Goal: Check status: Check status

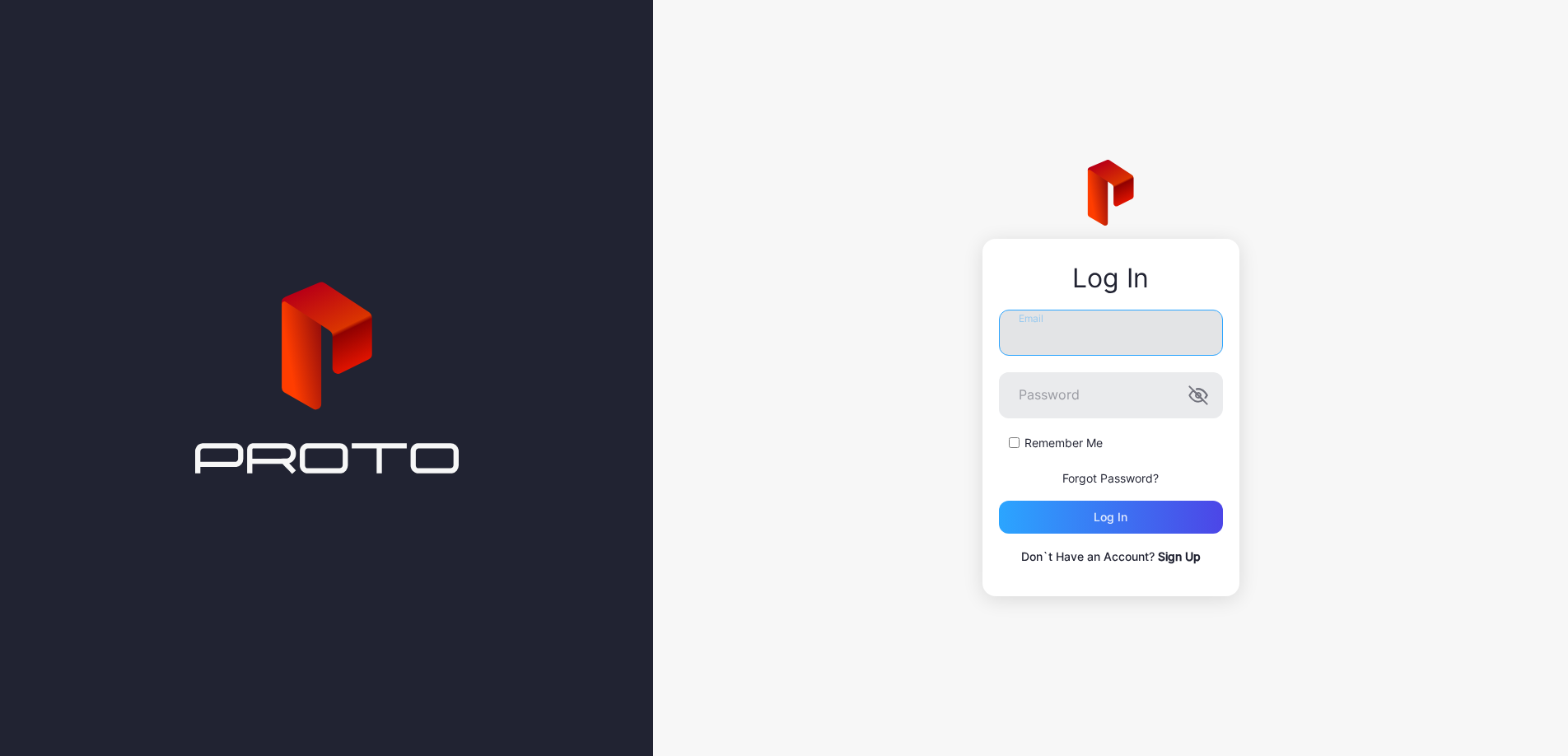
click at [1089, 342] on input "Email" at bounding box center [1111, 333] width 224 height 46
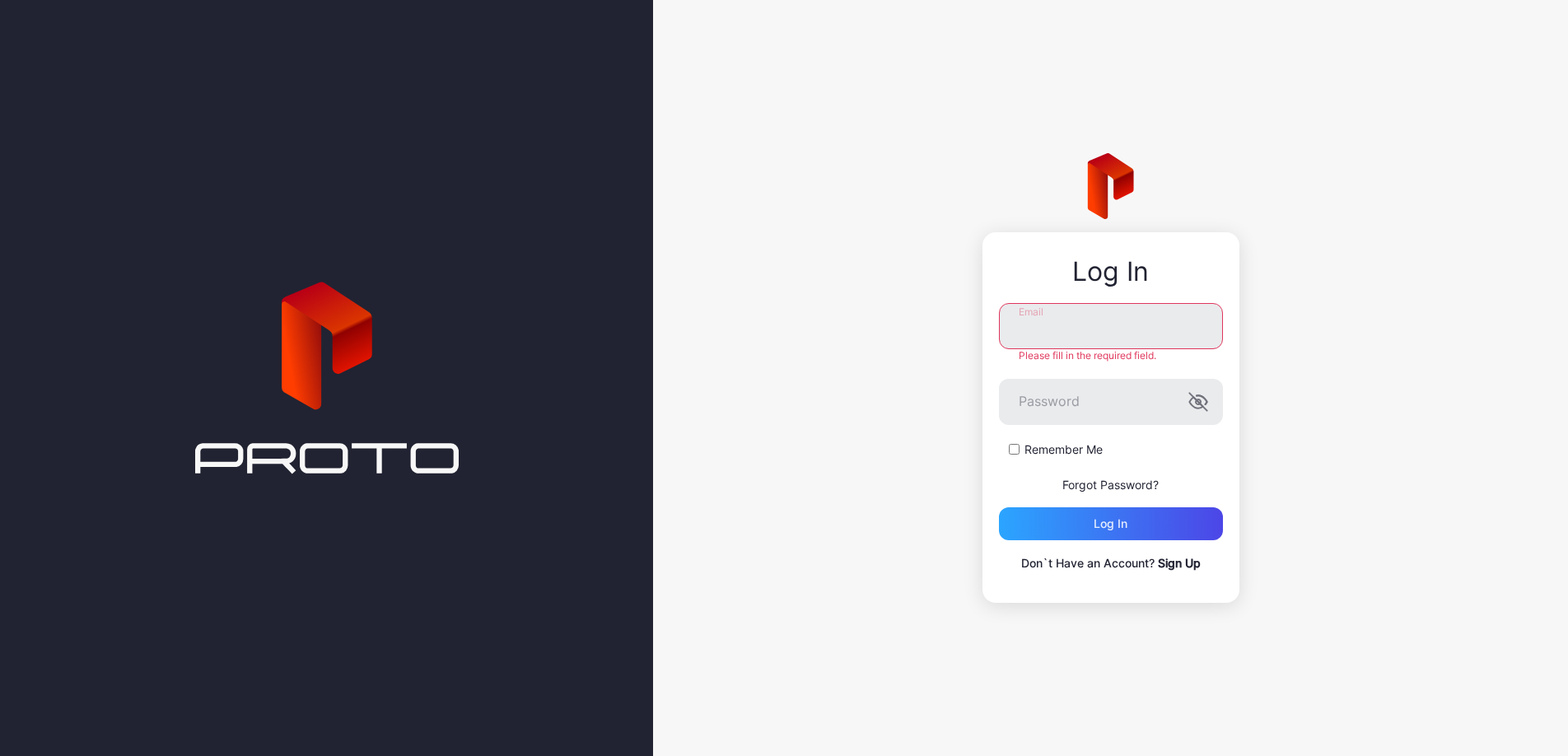
type input "**********"
click at [1132, 528] on div "Log in" at bounding box center [1111, 523] width 224 height 33
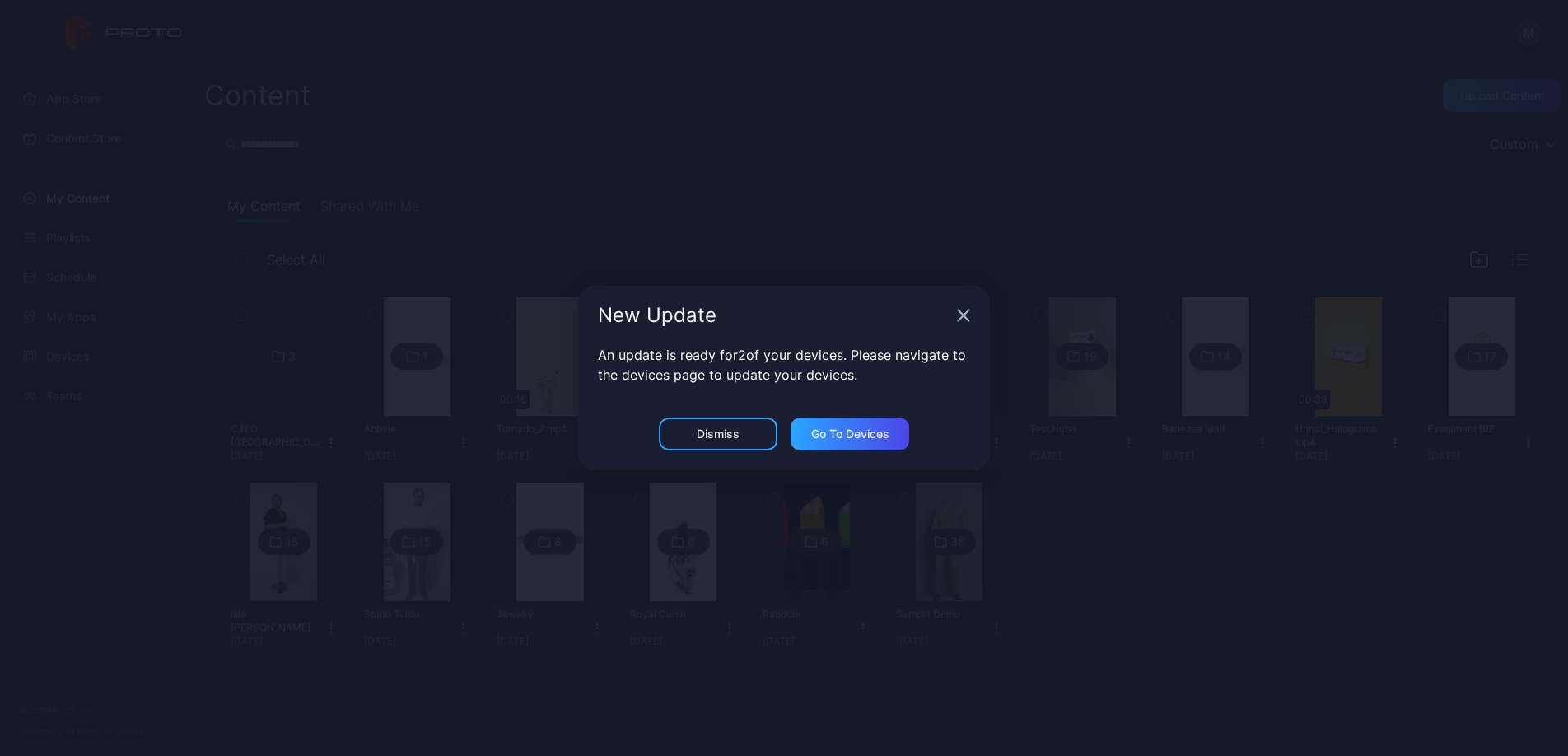
click at [970, 313] on div "New Update" at bounding box center [784, 314] width 412 height 59
click at [969, 314] on icon "button" at bounding box center [963, 315] width 14 height 14
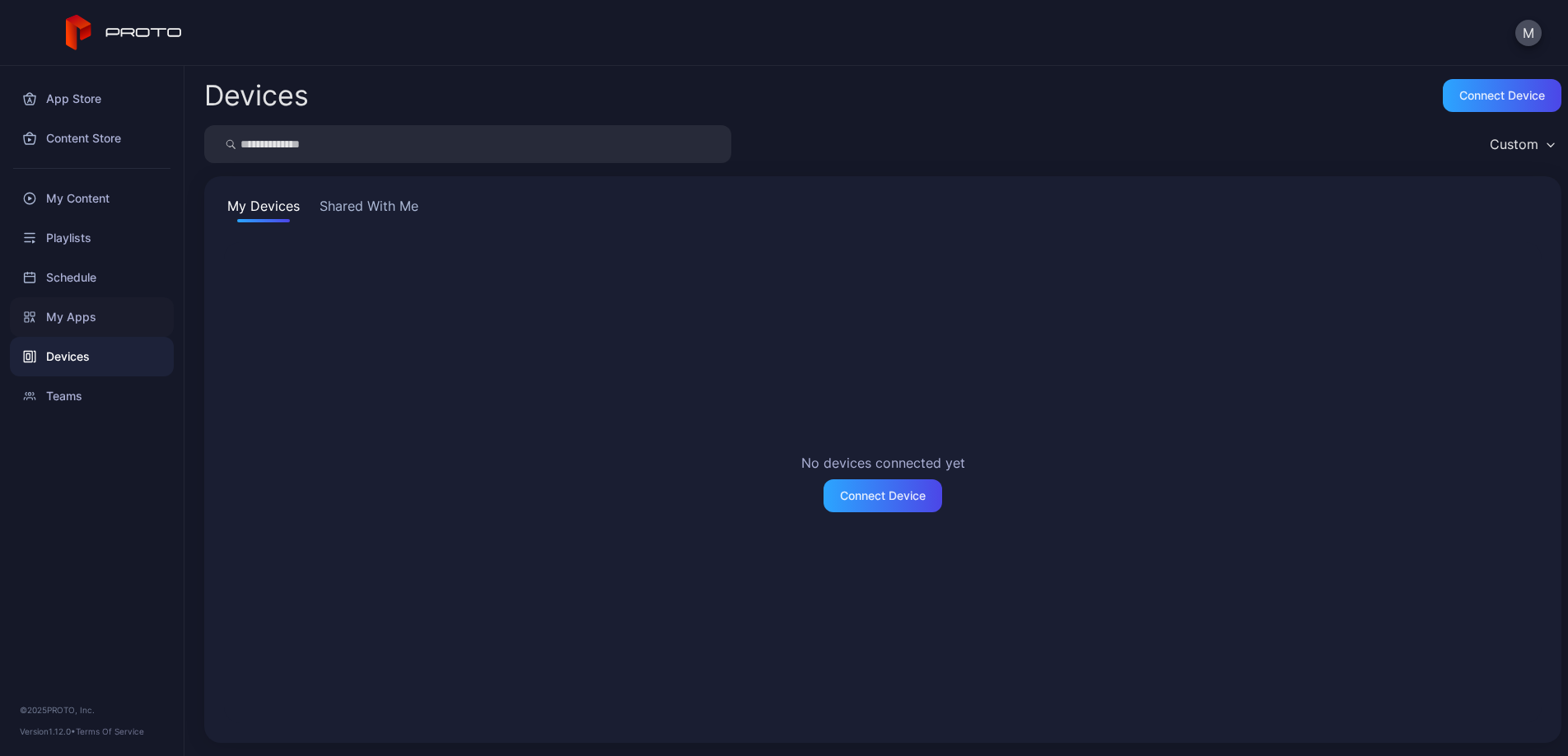
click at [108, 307] on div "My Apps" at bounding box center [91, 316] width 163 height 40
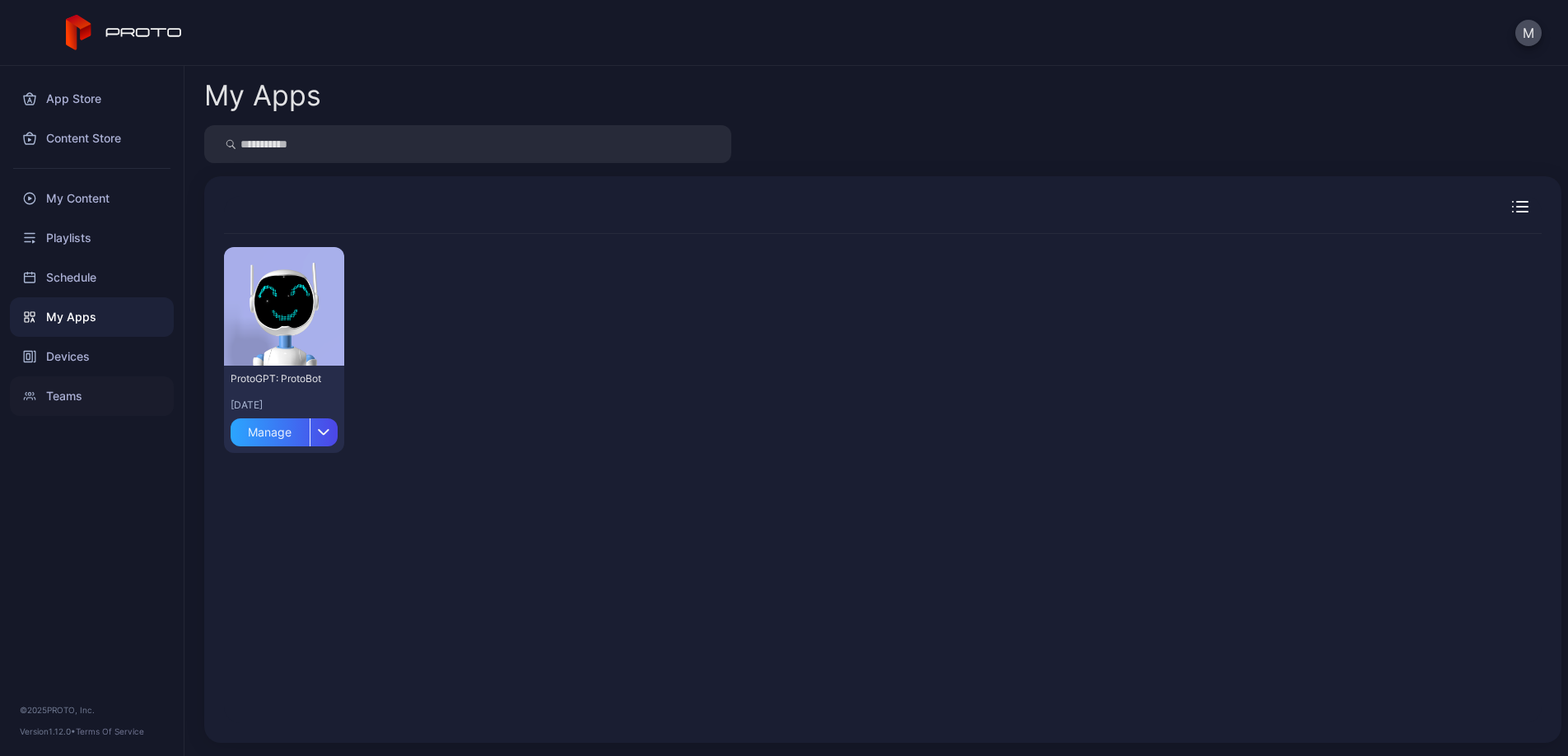
click at [103, 395] on div "Teams" at bounding box center [91, 395] width 163 height 40
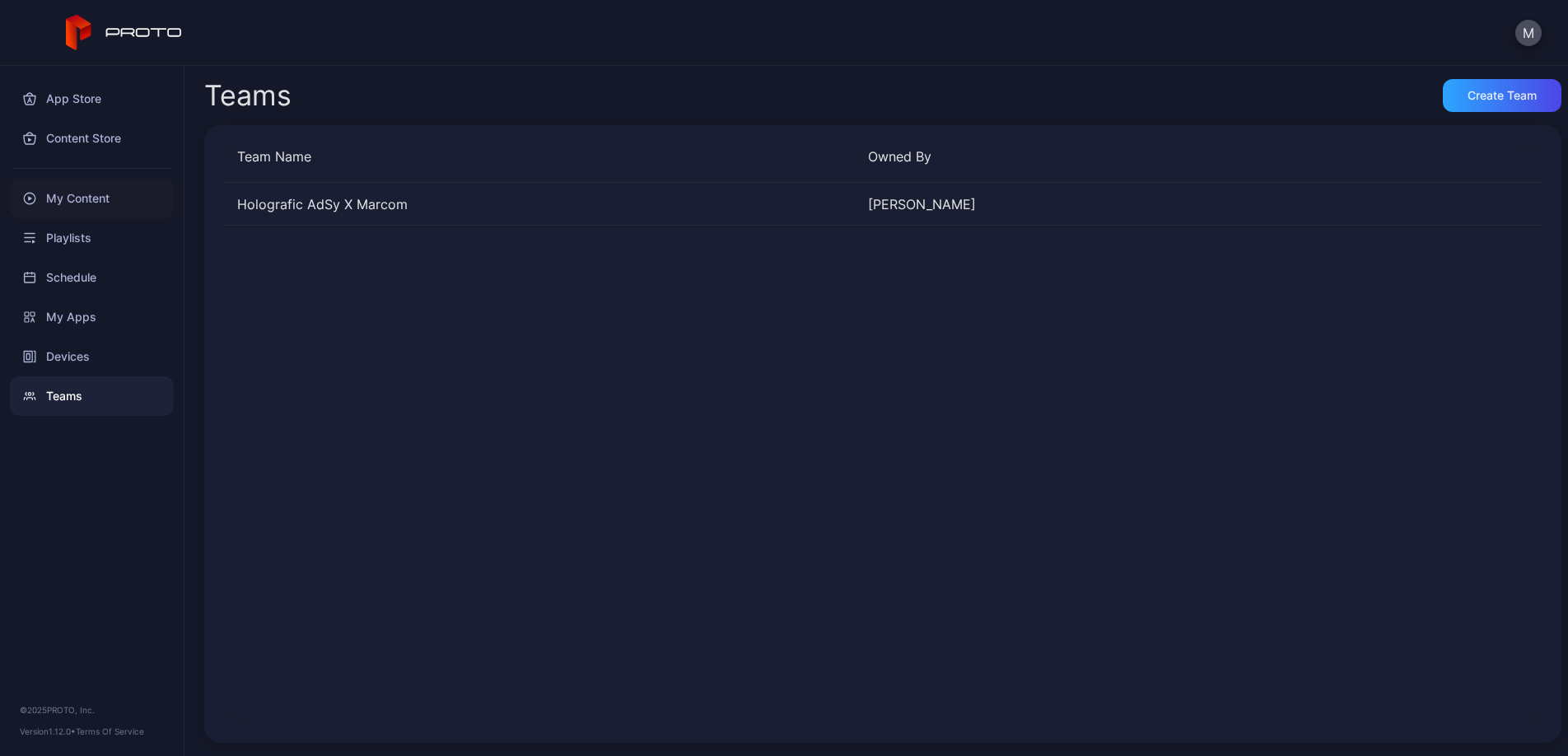
click at [99, 194] on div "My Content" at bounding box center [91, 198] width 163 height 40
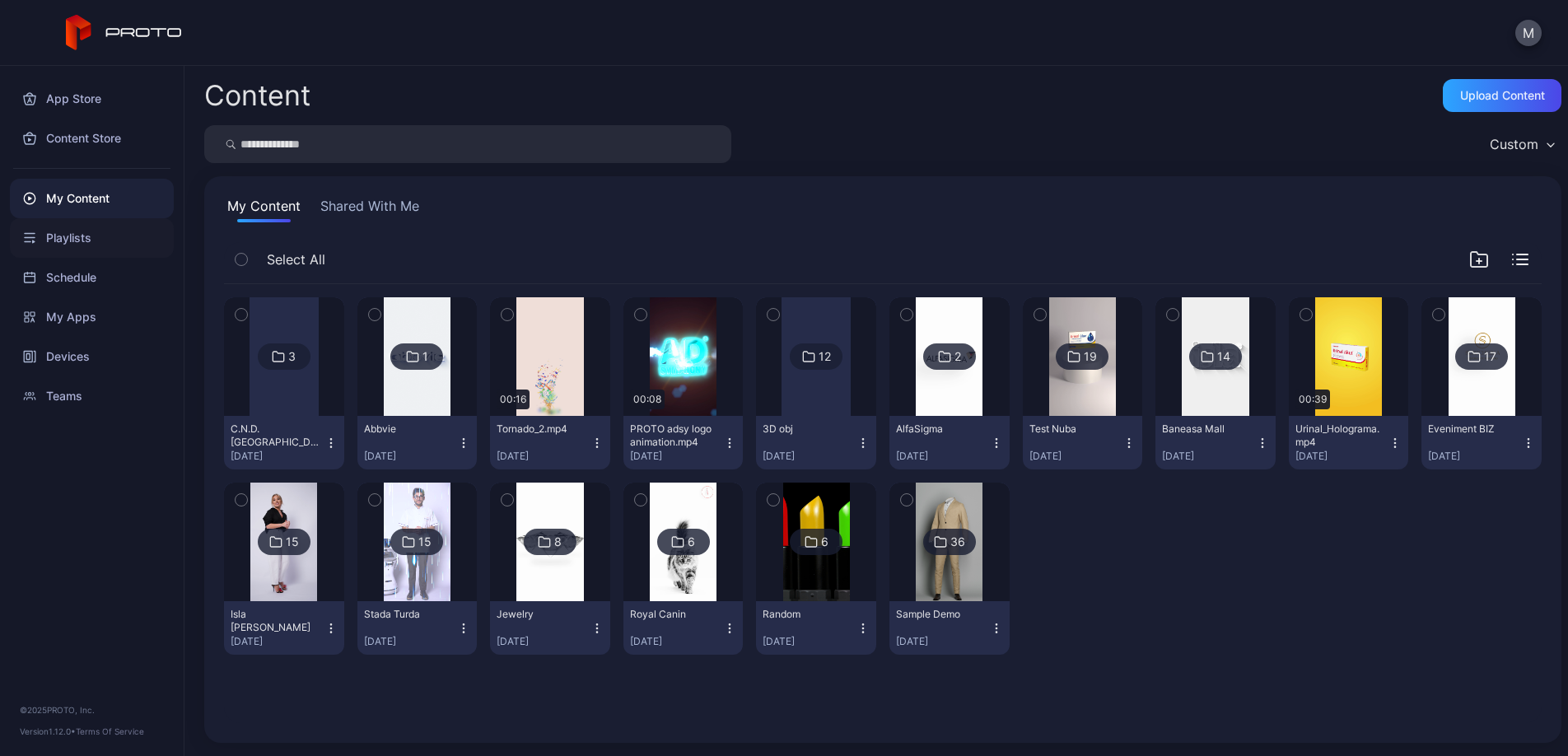
click at [118, 235] on div "Playlists" at bounding box center [91, 238] width 163 height 40
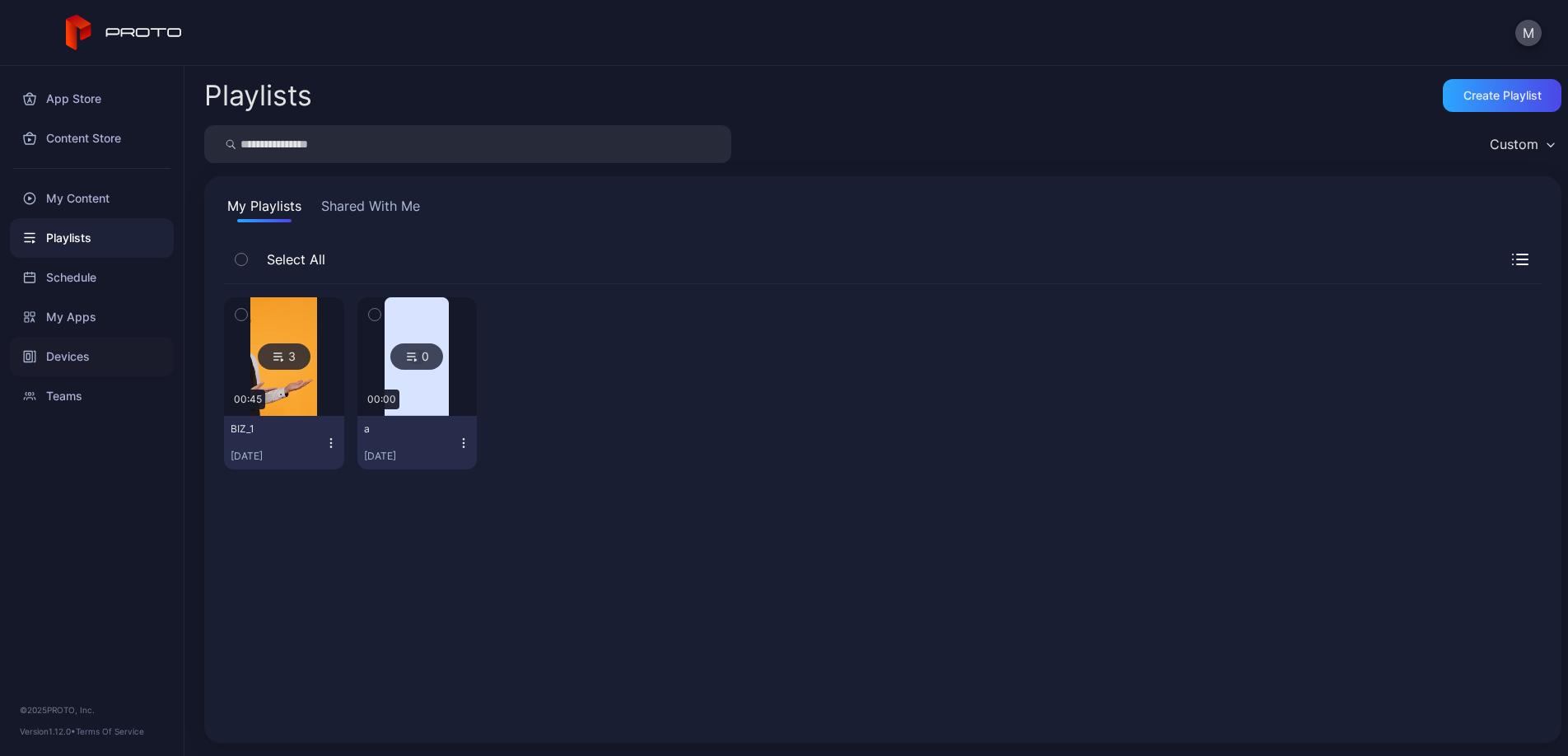
click at [105, 355] on div "Devices" at bounding box center [91, 356] width 163 height 40
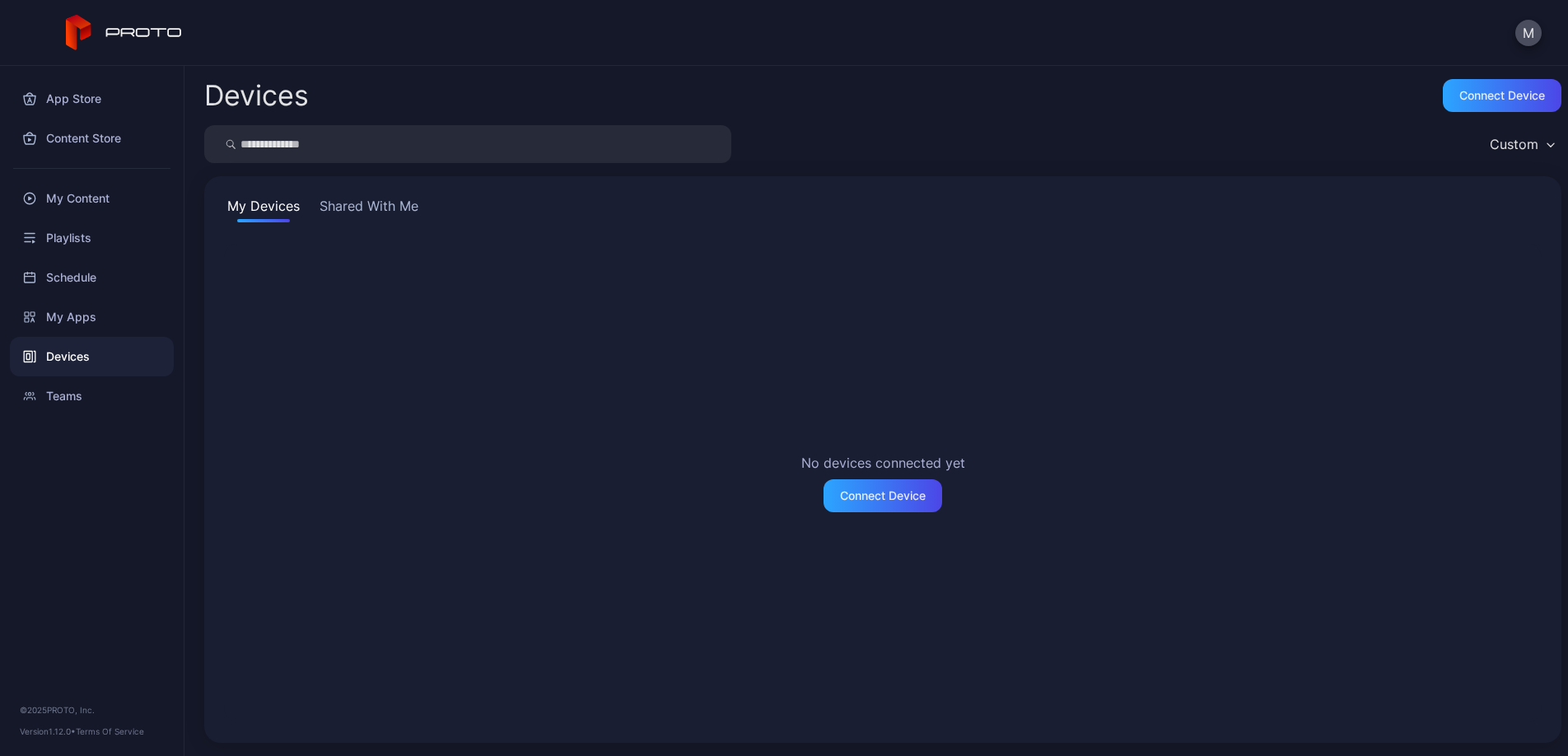
click at [358, 206] on button "Shared With Me" at bounding box center [369, 209] width 105 height 26
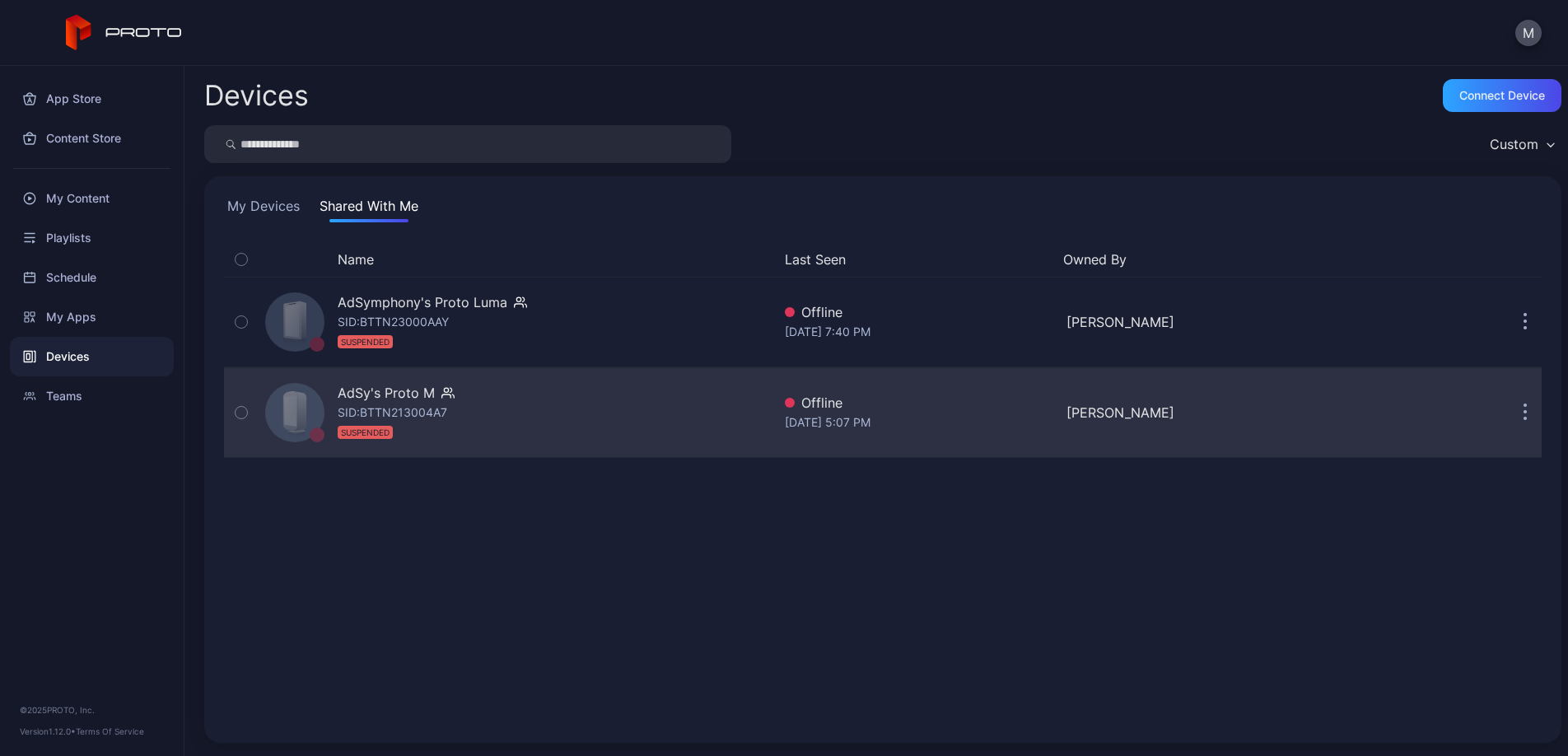
click at [487, 426] on div "AdSy's Proto M SID: BTTN213004A7 SUSPENDED" at bounding box center [515, 412] width 513 height 82
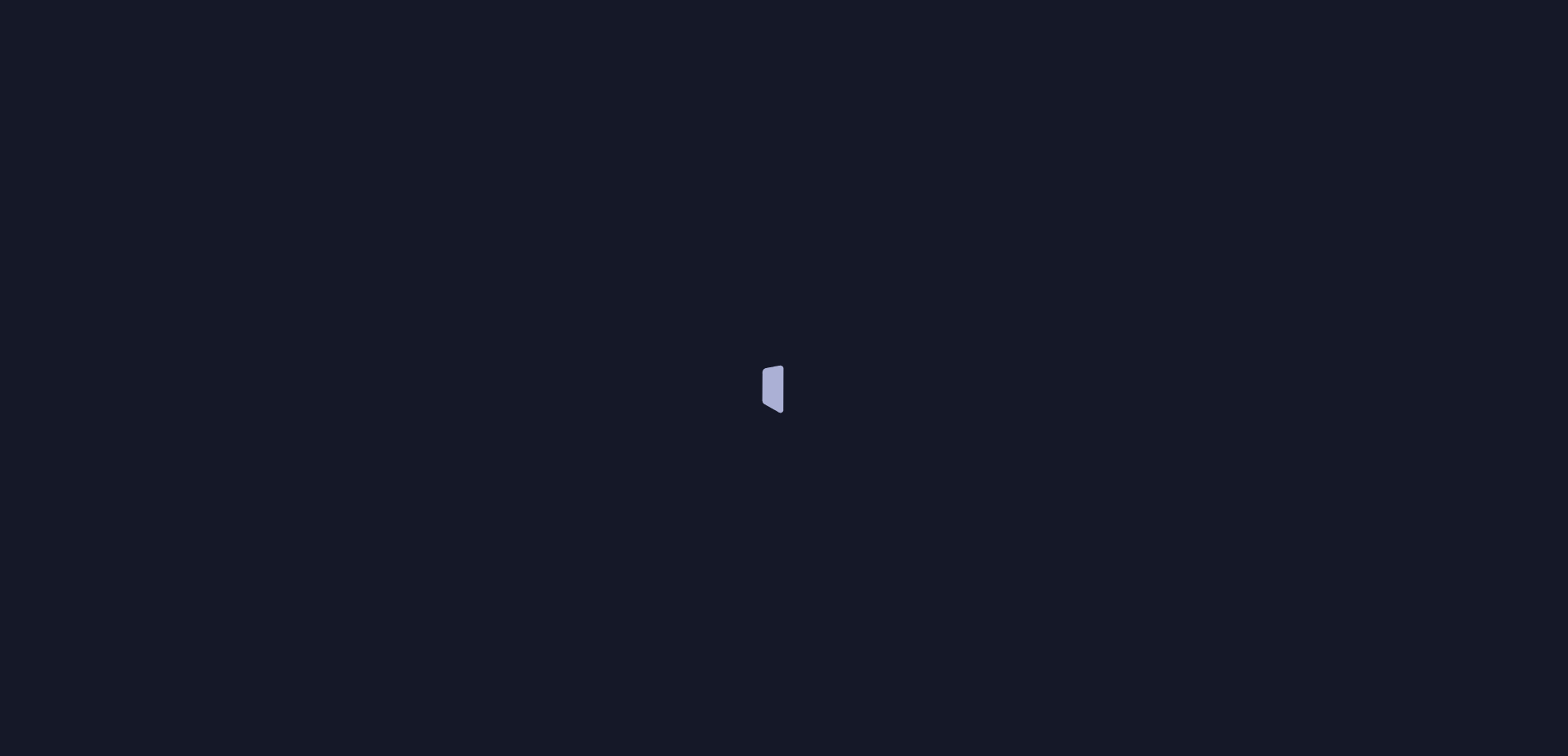
click at [487, 426] on div at bounding box center [784, 378] width 1568 height 756
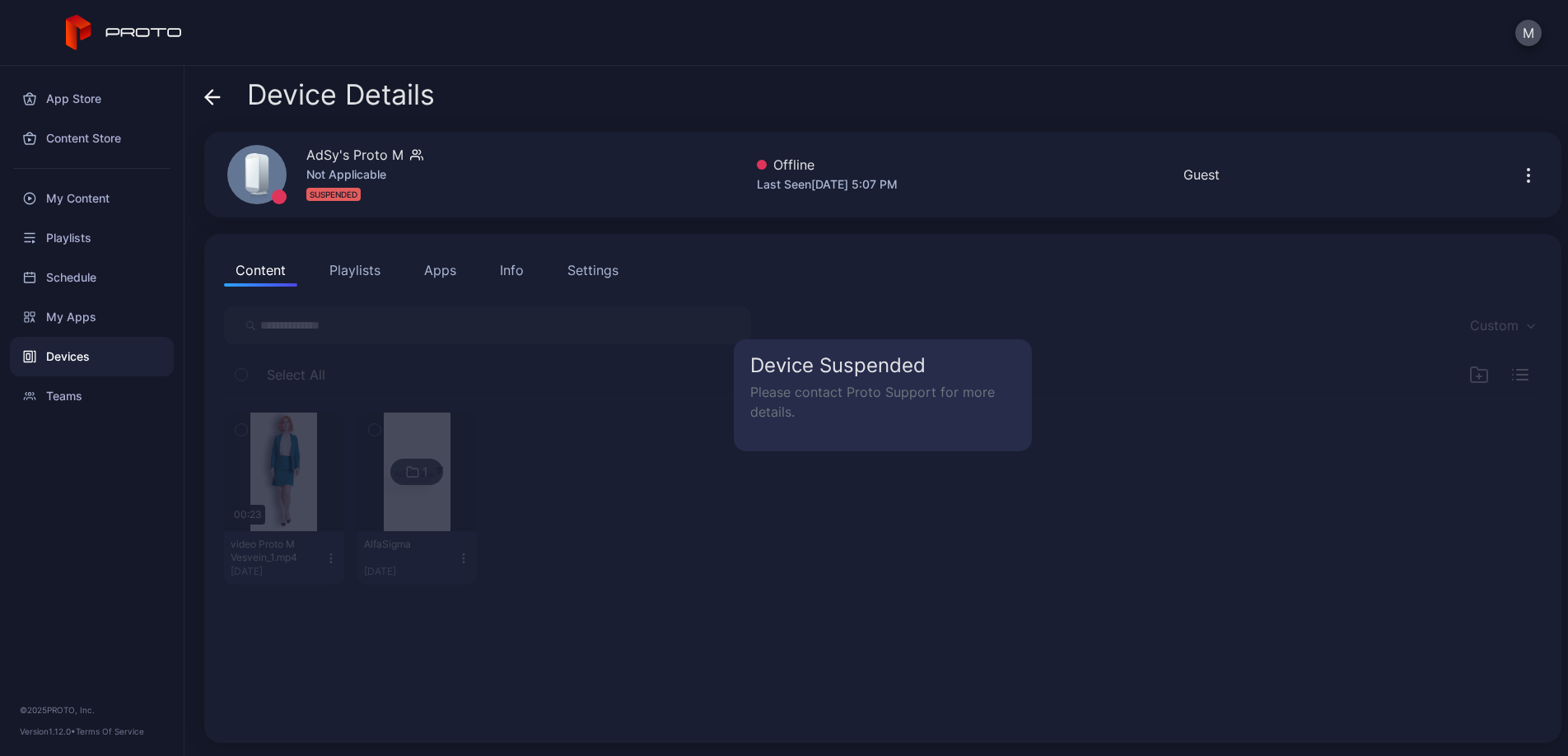
click at [862, 391] on p "Please contact Proto Support for more details." at bounding box center [883, 401] width 265 height 40
click at [1519, 172] on icon "button" at bounding box center [1528, 175] width 19 height 19
click at [1527, 169] on icon "button" at bounding box center [1528, 170] width 2 height 2
click at [214, 97] on icon at bounding box center [213, 97] width 14 height 0
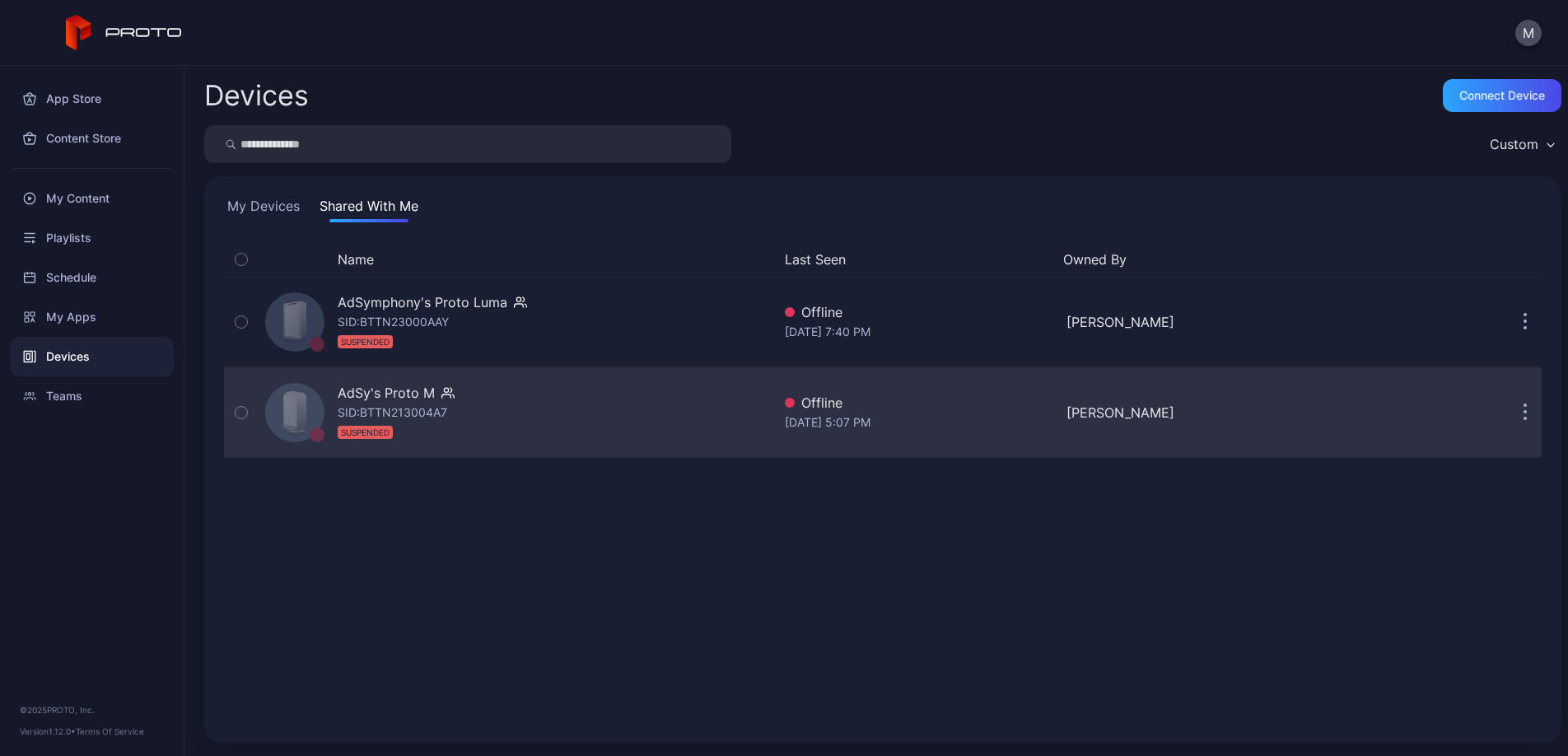
click at [1509, 412] on button "button" at bounding box center [1525, 413] width 33 height 33
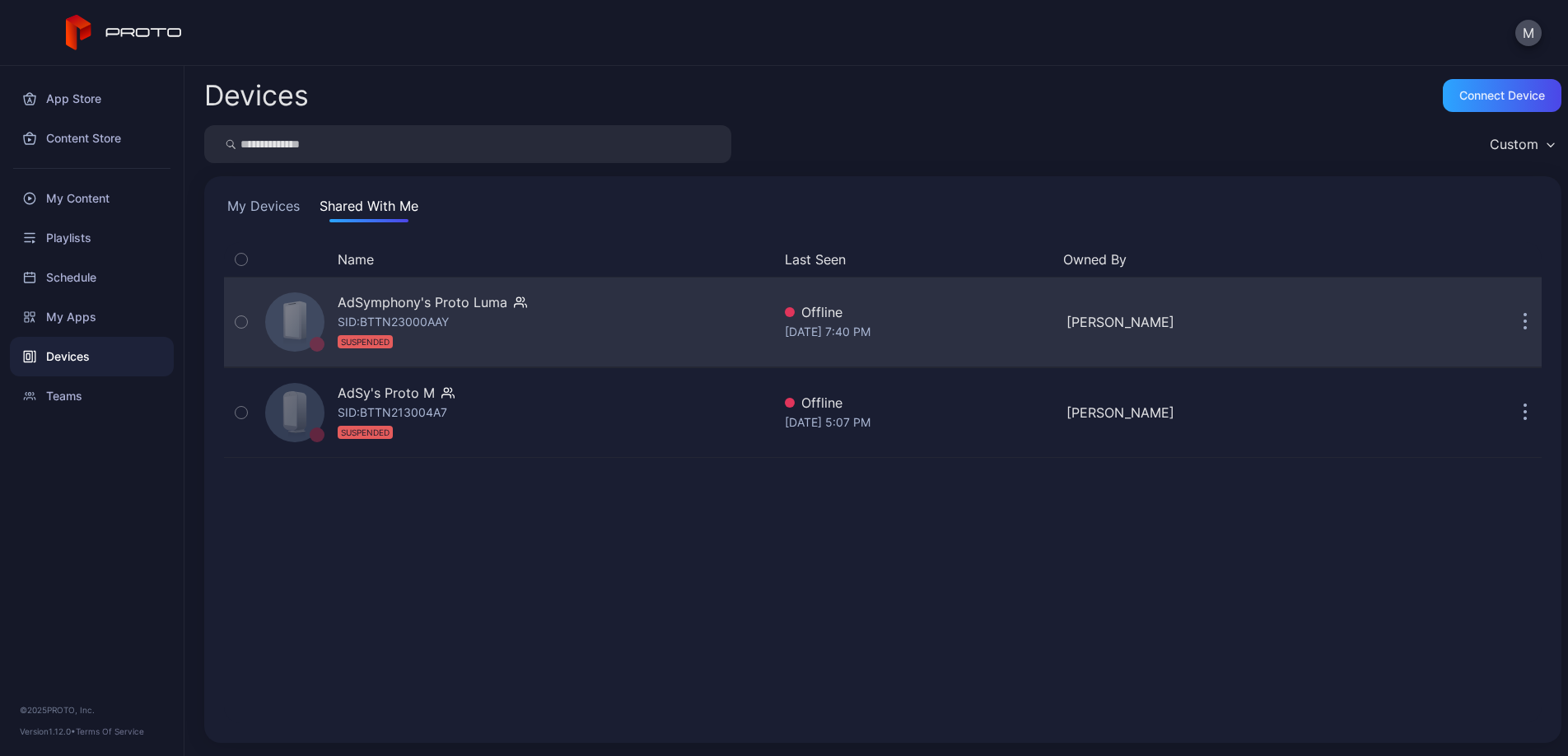
click at [1511, 350] on div "AdSymphony's Proto Luma SID: BTTN23000AAY SUSPENDED Offline Jun 20, 2025 at 7:4…" at bounding box center [883, 321] width 1317 height 82
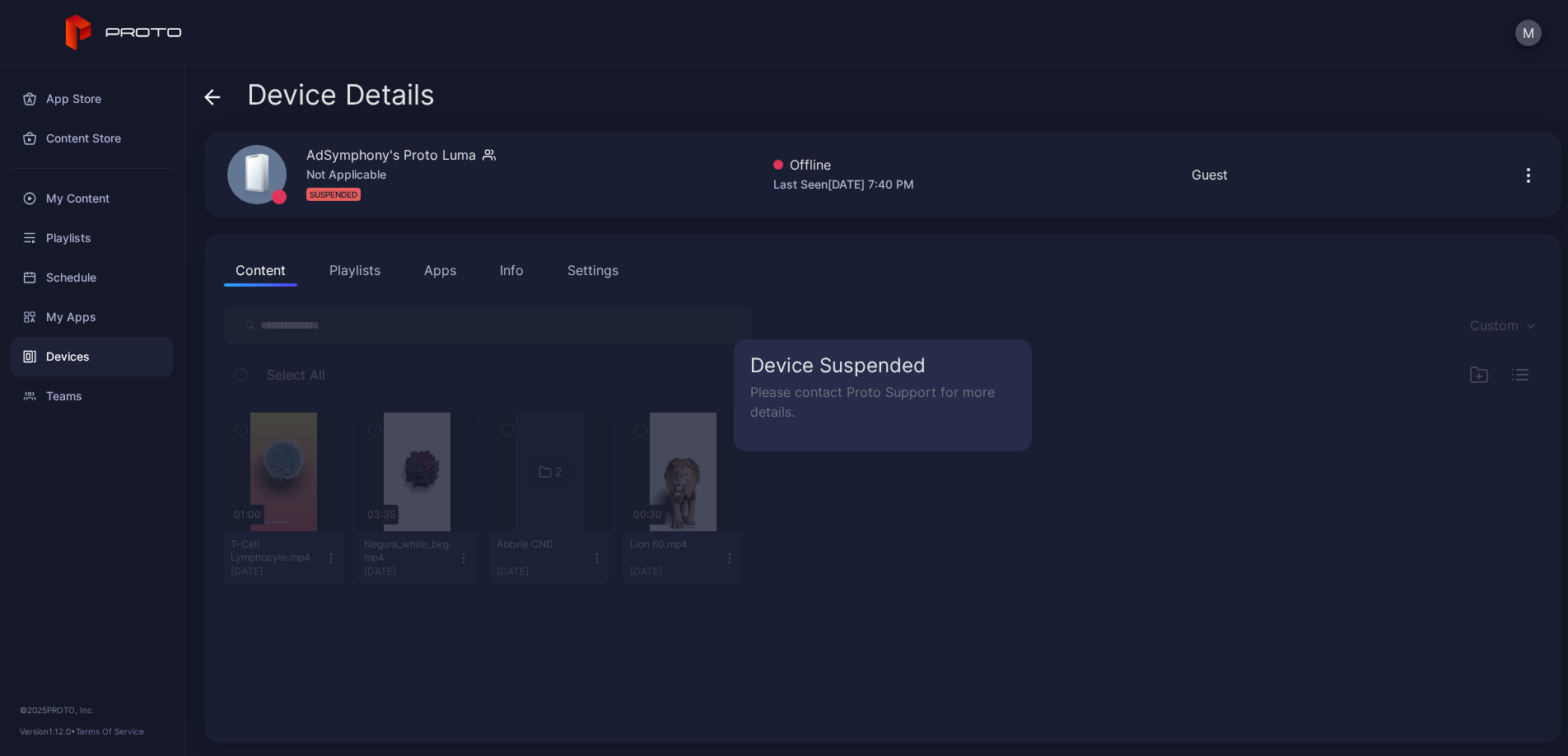
drag, startPoint x: 557, startPoint y: 285, endPoint x: 564, endPoint y: 277, distance: 10.6
click at [557, 285] on button "Settings" at bounding box center [593, 270] width 74 height 33
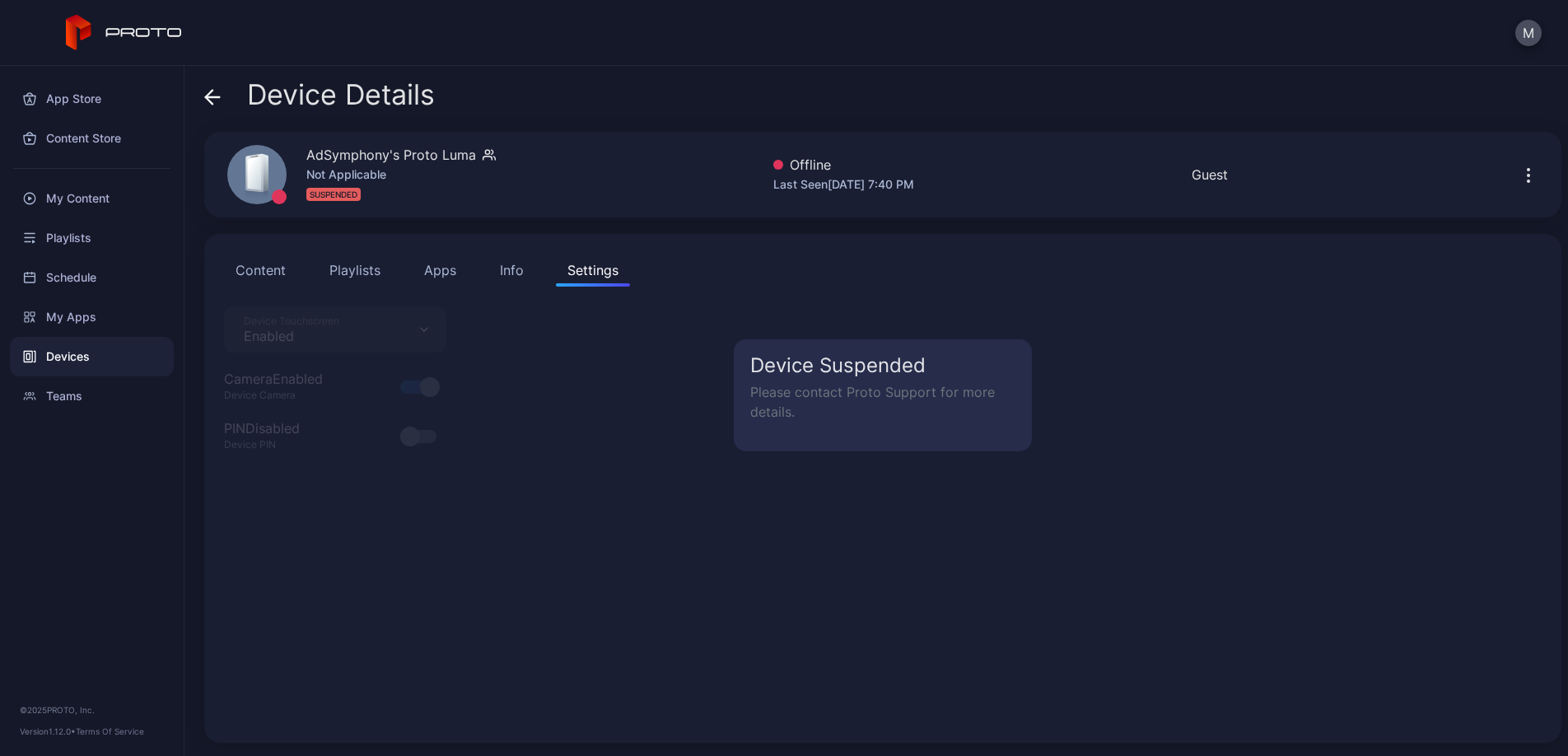
click at [496, 272] on button "Info" at bounding box center [512, 270] width 47 height 33
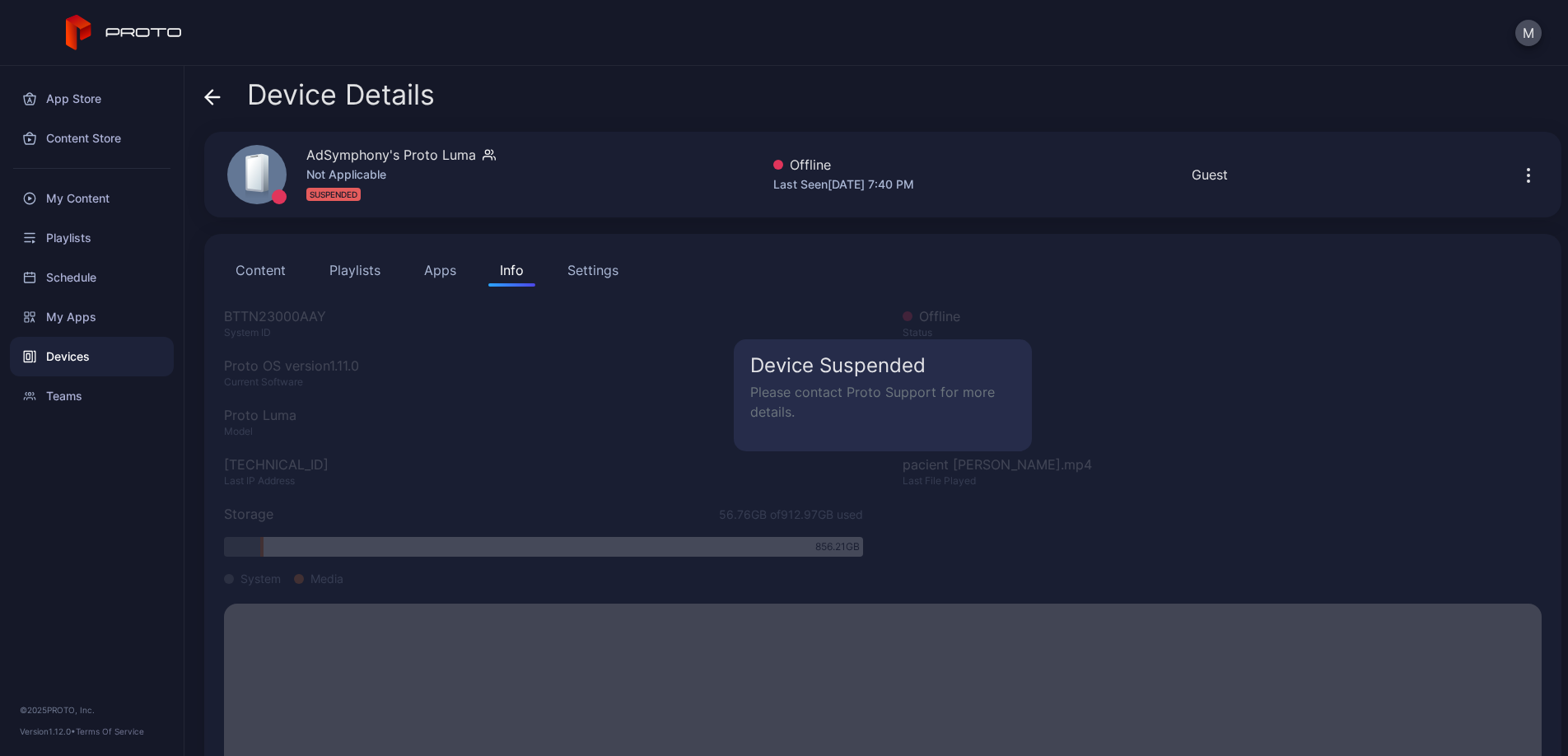
drag, startPoint x: 417, startPoint y: 269, endPoint x: 323, endPoint y: 222, distance: 105.1
click at [417, 269] on button "Apps" at bounding box center [440, 270] width 55 height 33
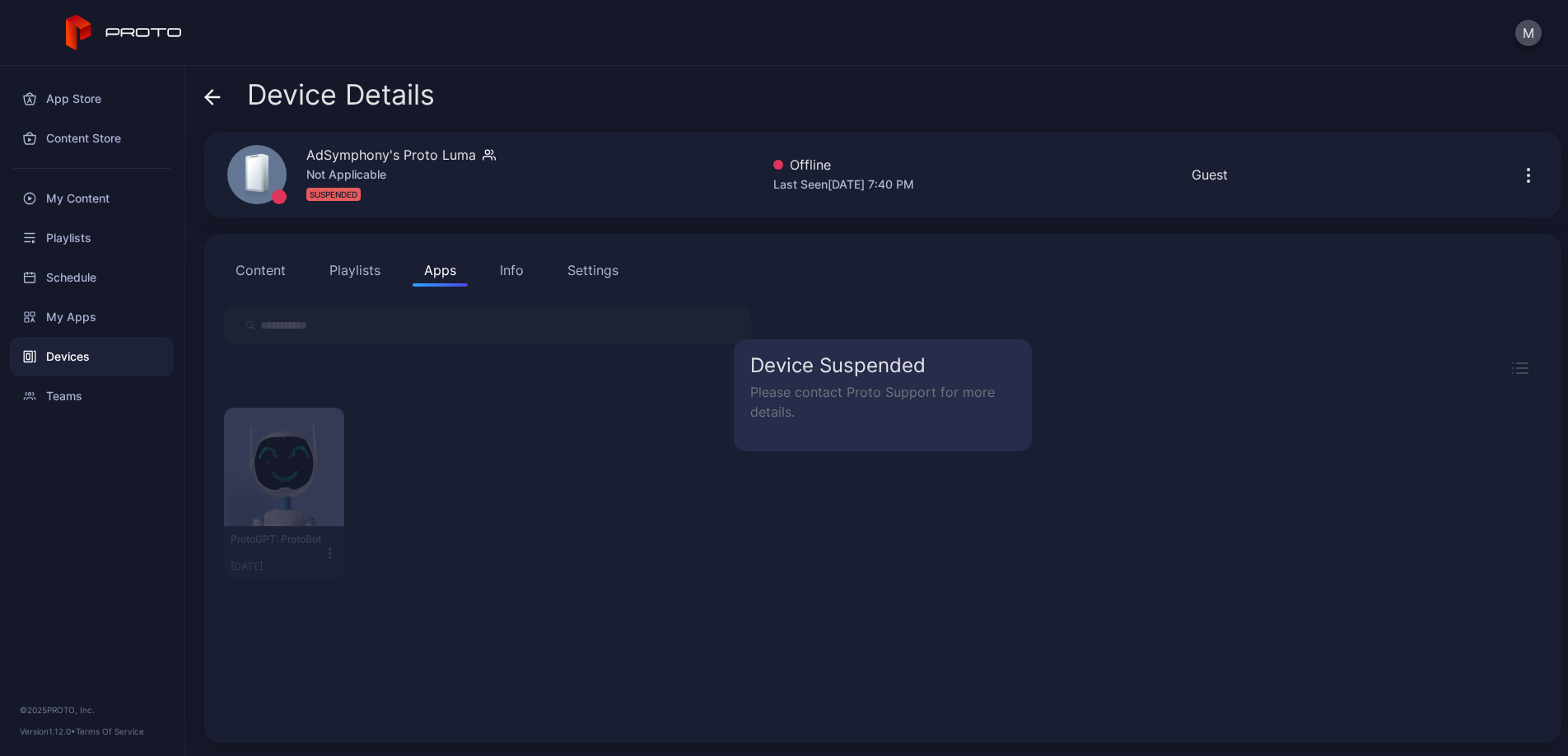
click at [215, 97] on icon at bounding box center [213, 97] width 14 height 0
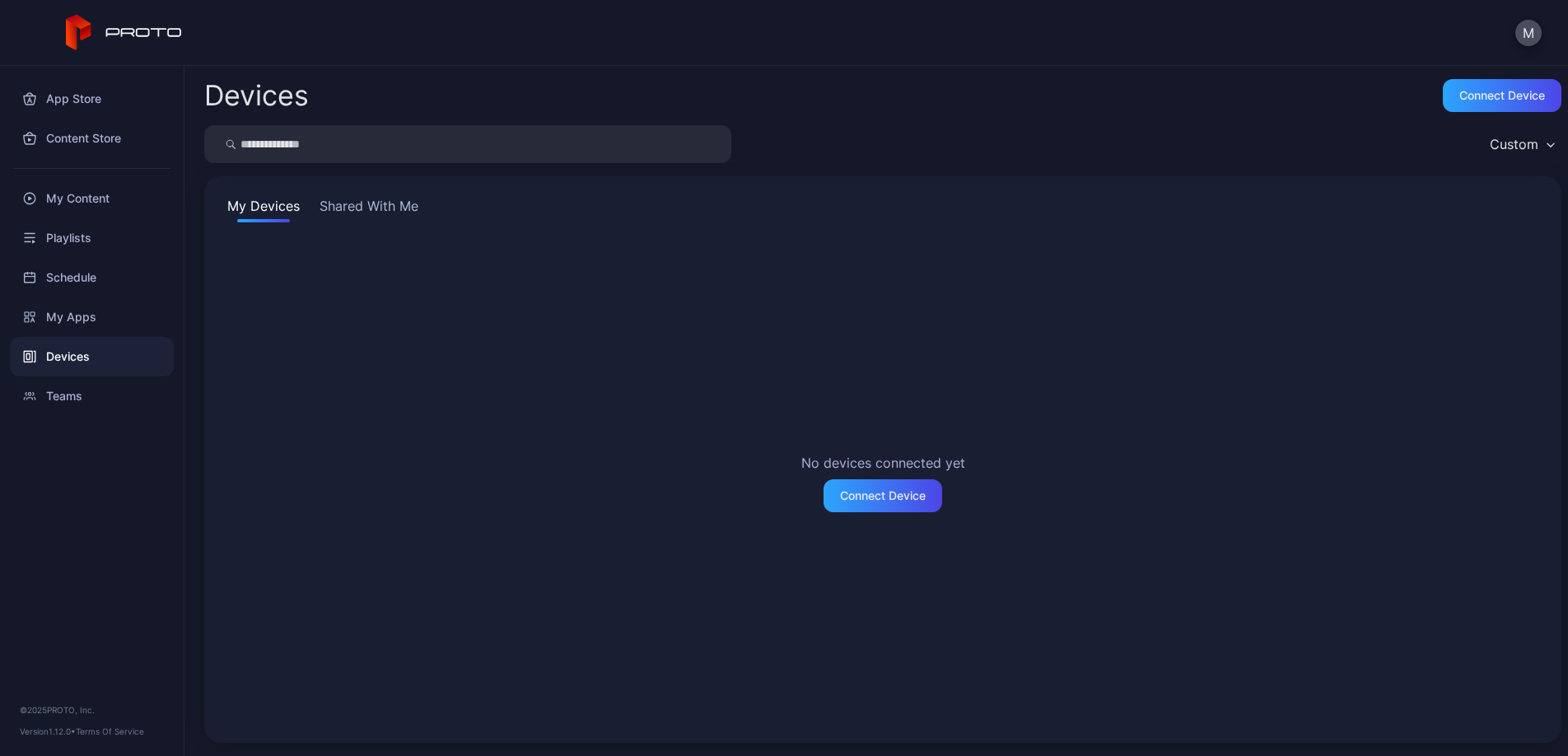
click at [376, 202] on button "Shared With Me" at bounding box center [369, 209] width 105 height 26
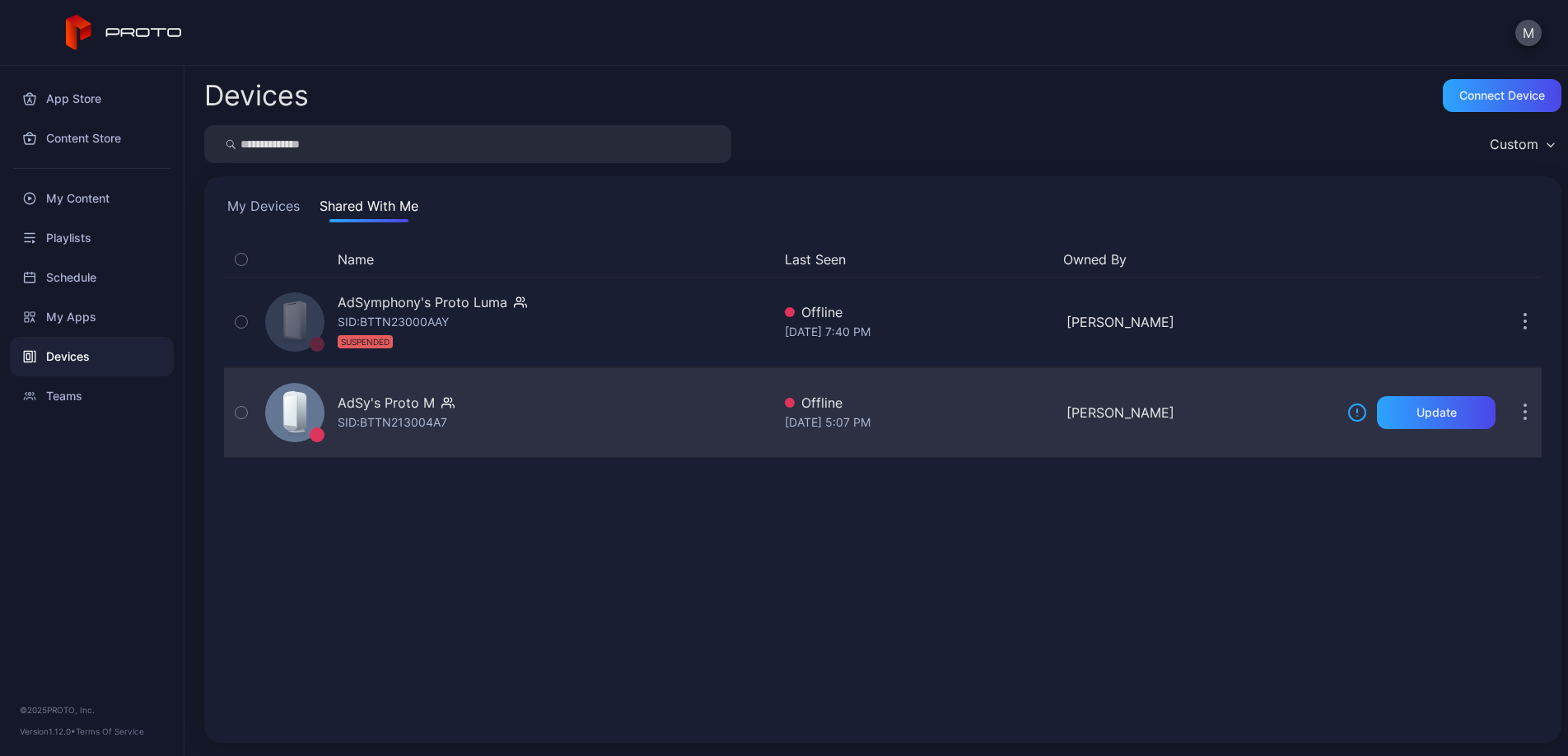
click at [584, 429] on div "AdSy's Proto M SID: BTTN213004A7" at bounding box center [515, 412] width 513 height 82
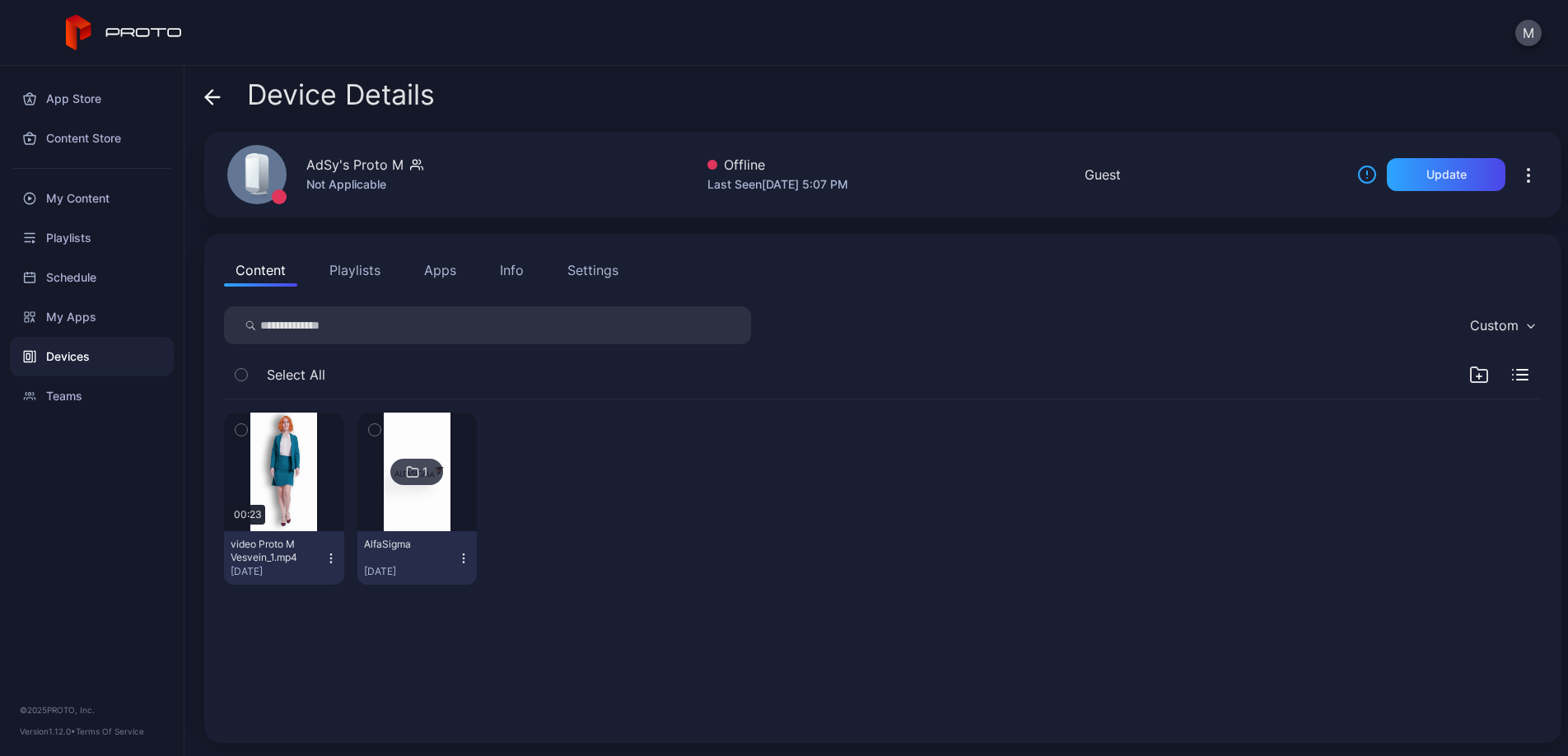
click at [220, 95] on icon at bounding box center [212, 97] width 16 height 16
